Goal: Task Accomplishment & Management: Manage account settings

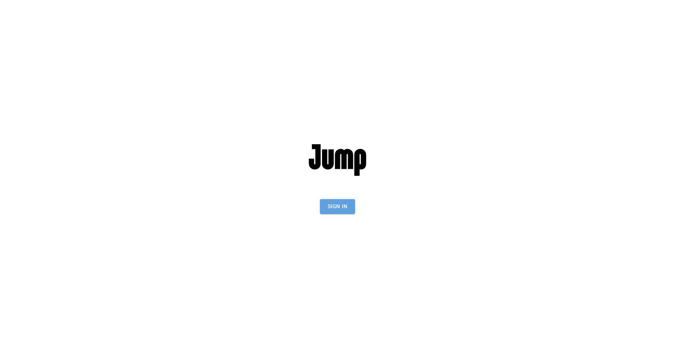
click at [332, 206] on button "Sign In" at bounding box center [337, 206] width 35 height 15
click at [333, 203] on button "Sign In" at bounding box center [337, 206] width 35 height 15
click at [342, 211] on button "Sign In" at bounding box center [337, 206] width 35 height 15
